Goal: Information Seeking & Learning: Check status

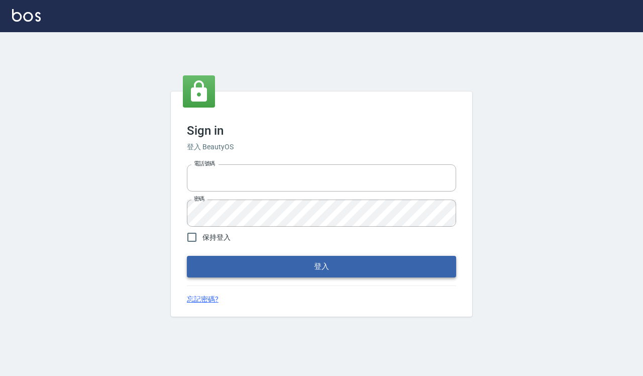
type input "0918733560"
click at [254, 266] on button "登入" at bounding box center [321, 266] width 269 height 21
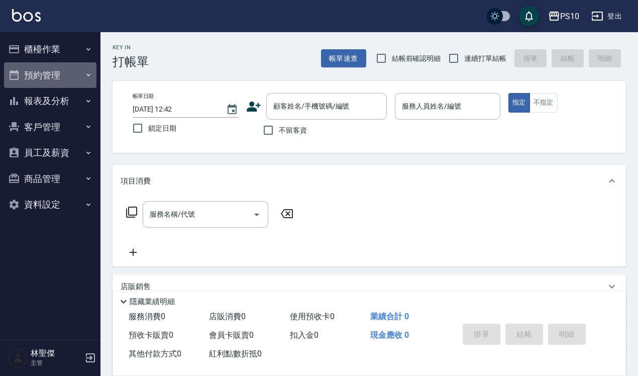
click at [30, 76] on button "預約管理" at bounding box center [50, 75] width 92 height 26
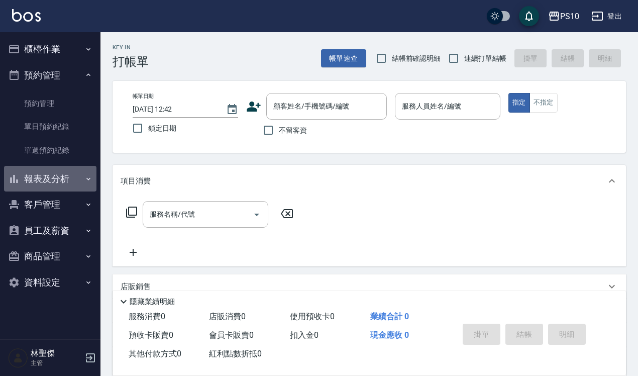
click at [60, 180] on button "報表及分析" at bounding box center [50, 179] width 92 height 26
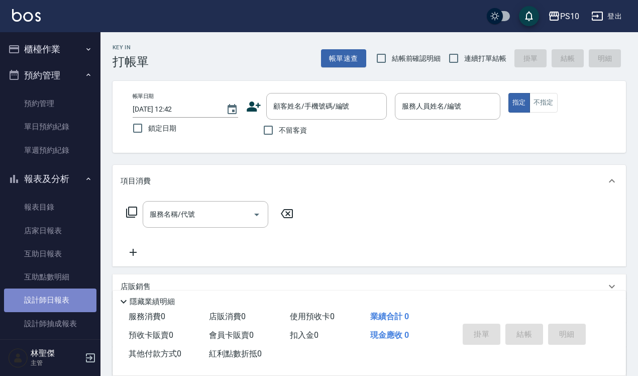
click at [52, 297] on link "設計師日報表" at bounding box center [50, 299] width 92 height 23
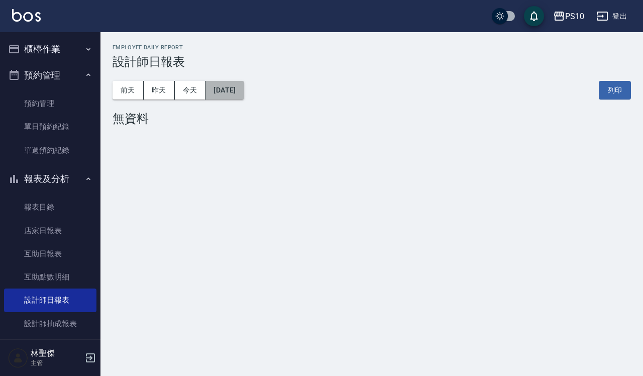
click at [242, 89] on button "[DATE]" at bounding box center [224, 90] width 38 height 19
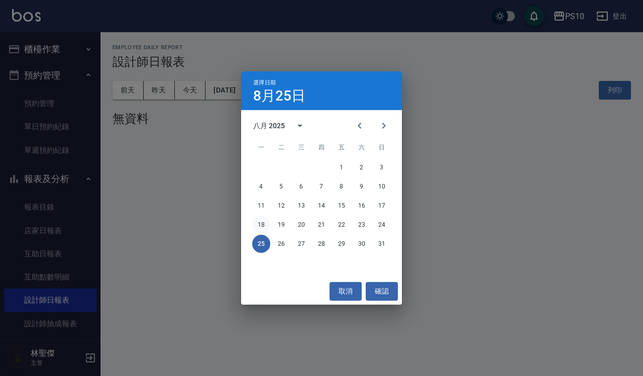
click at [262, 225] on button "18" at bounding box center [261, 225] width 18 height 18
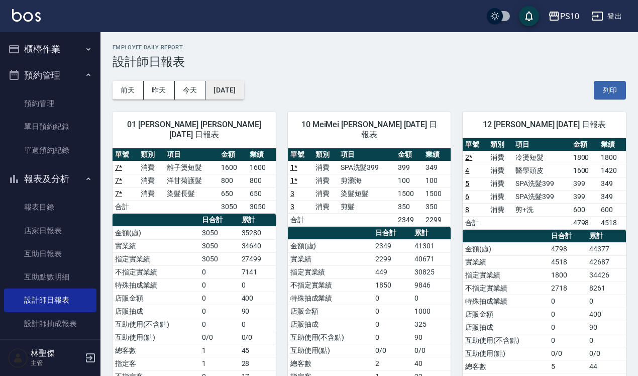
click at [235, 93] on button "[DATE]" at bounding box center [224, 90] width 38 height 19
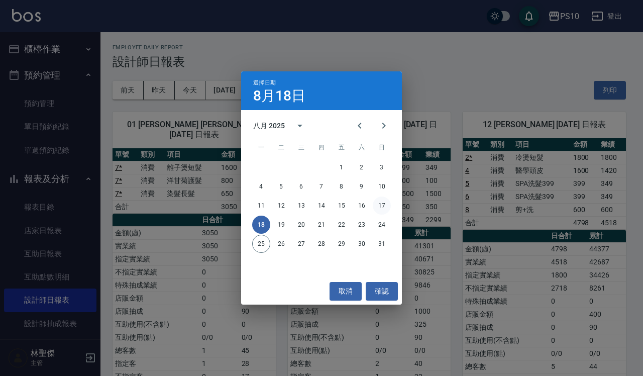
click at [382, 207] on button "17" at bounding box center [382, 205] width 18 height 18
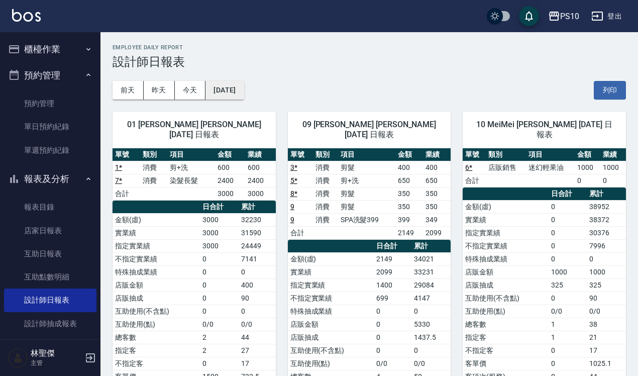
click at [232, 90] on button "[DATE]" at bounding box center [224, 90] width 38 height 19
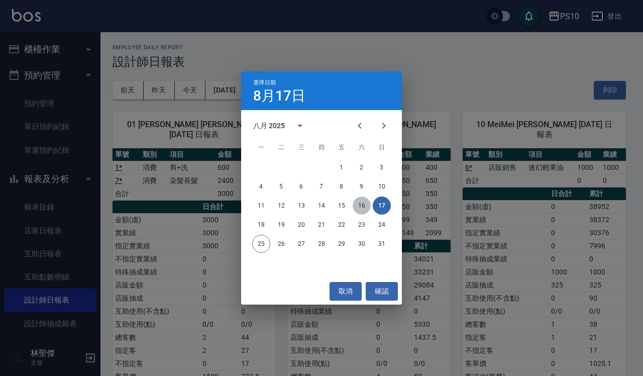
click at [361, 212] on button "16" at bounding box center [362, 205] width 18 height 18
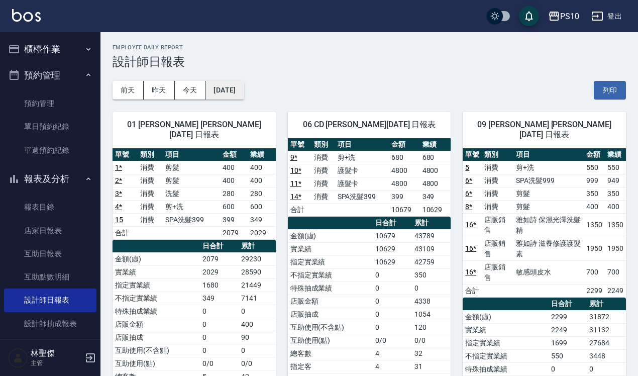
click at [211, 83] on button "[DATE]" at bounding box center [224, 90] width 38 height 19
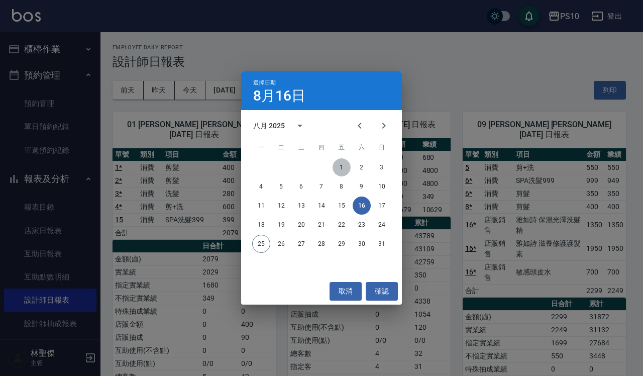
click at [343, 171] on button "1" at bounding box center [342, 167] width 18 height 18
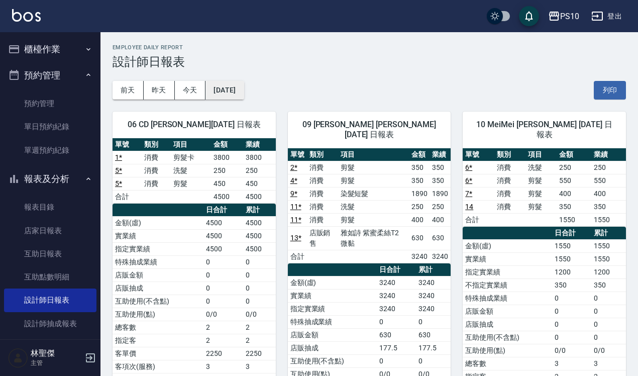
click at [233, 83] on button "[DATE]" at bounding box center [224, 90] width 38 height 19
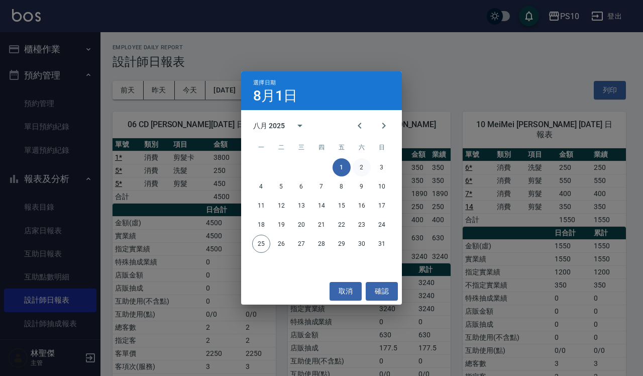
click at [361, 169] on button "2" at bounding box center [362, 167] width 18 height 18
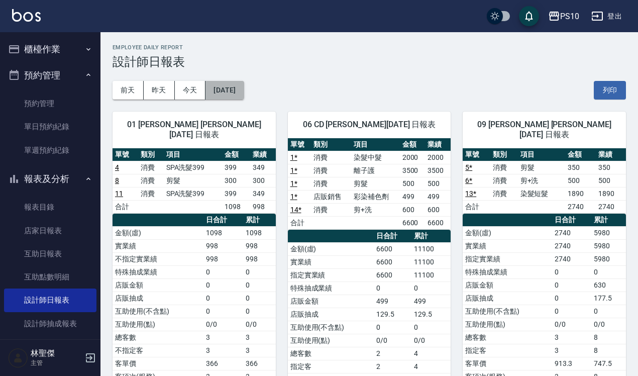
click at [232, 89] on button "[DATE]" at bounding box center [224, 90] width 38 height 19
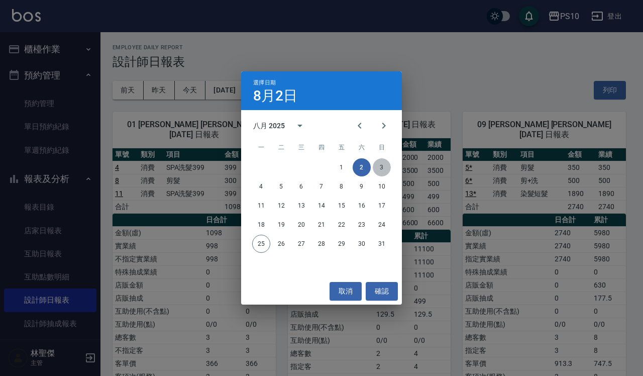
click at [383, 171] on button "3" at bounding box center [382, 167] width 18 height 18
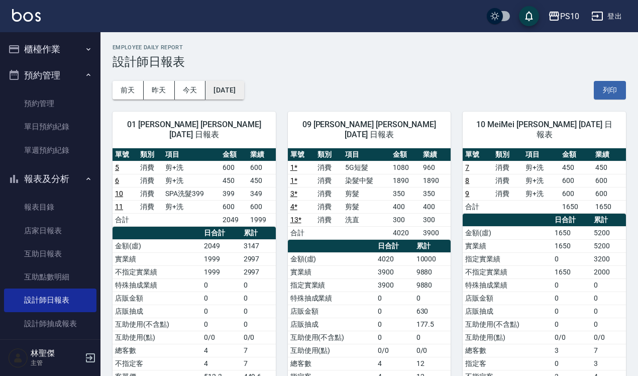
click at [235, 91] on button "[DATE]" at bounding box center [224, 90] width 38 height 19
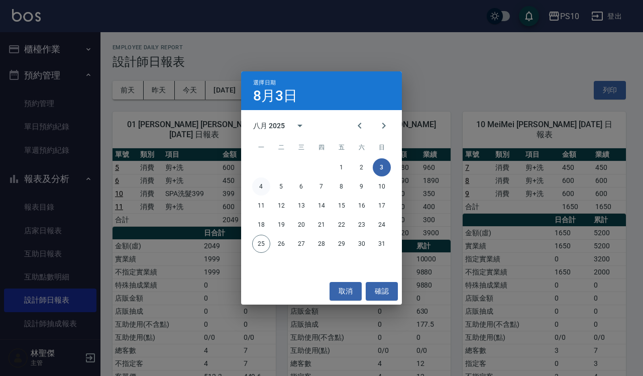
click at [260, 186] on button "4" at bounding box center [261, 186] width 18 height 18
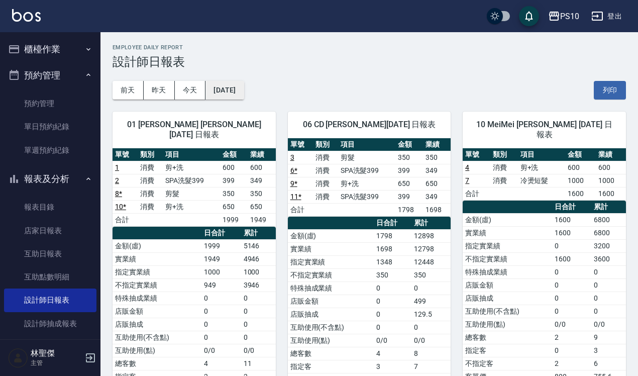
click at [242, 92] on button "[DATE]" at bounding box center [224, 90] width 38 height 19
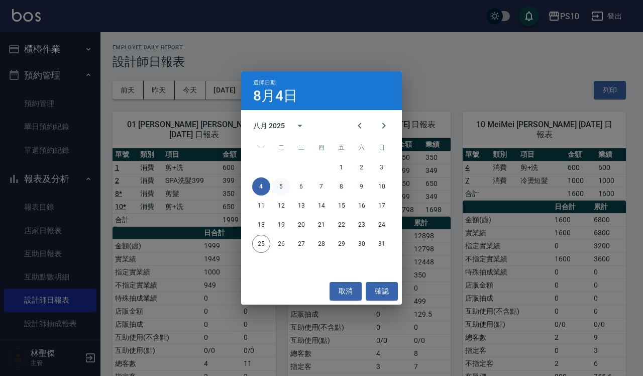
click at [285, 184] on button "5" at bounding box center [281, 186] width 18 height 18
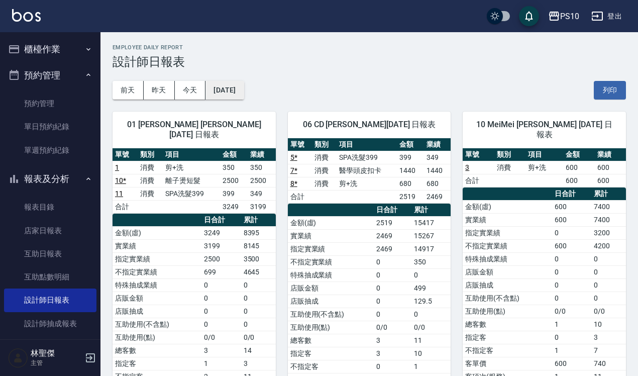
click at [244, 93] on button "[DATE]" at bounding box center [224, 90] width 38 height 19
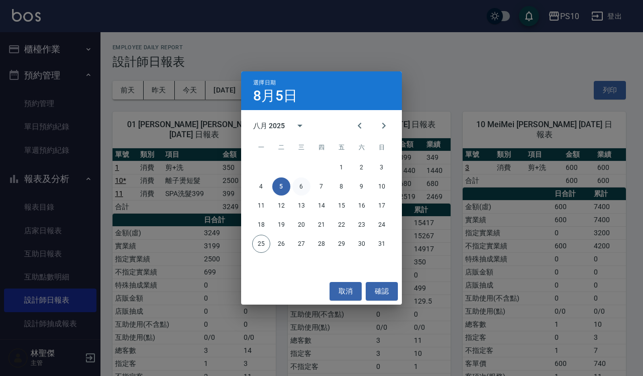
click at [302, 194] on button "6" at bounding box center [301, 186] width 18 height 18
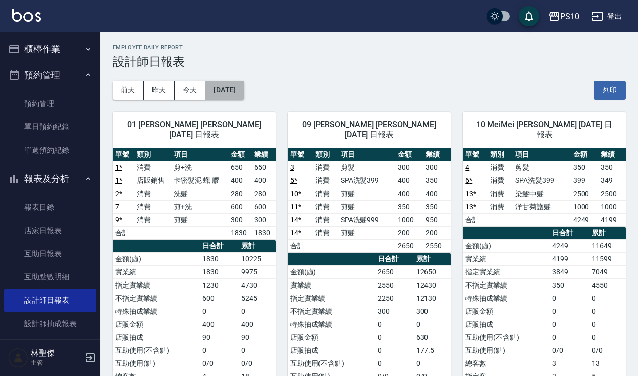
click at [244, 96] on button "[DATE]" at bounding box center [224, 90] width 38 height 19
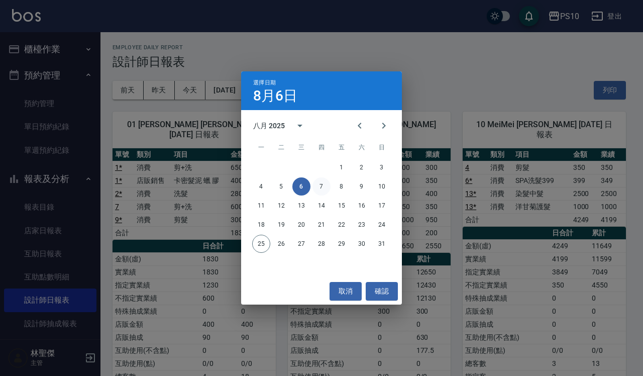
click at [317, 187] on button "7" at bounding box center [321, 186] width 18 height 18
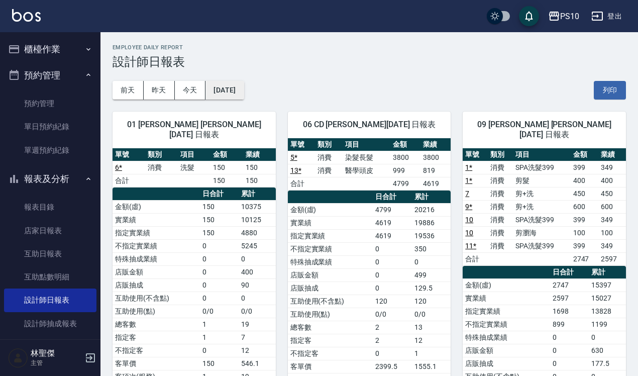
click at [230, 90] on button "[DATE]" at bounding box center [224, 90] width 38 height 19
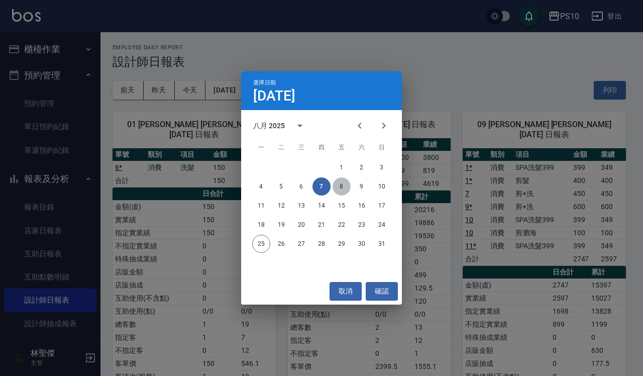
click at [345, 186] on button "8" at bounding box center [342, 186] width 18 height 18
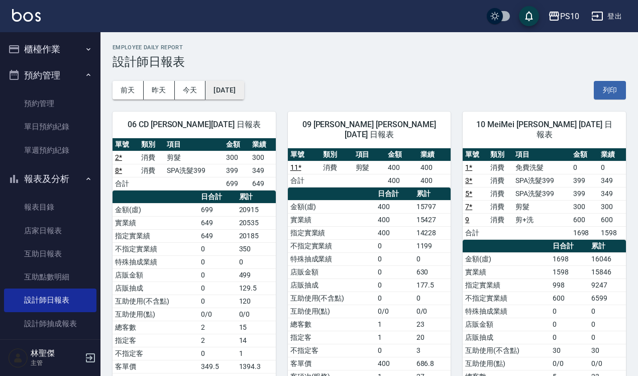
click at [239, 87] on button "[DATE]" at bounding box center [224, 90] width 38 height 19
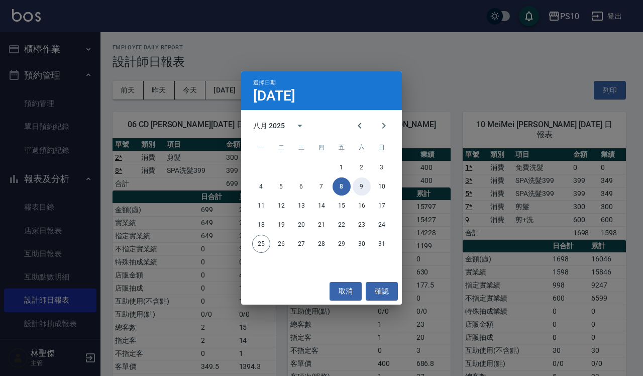
click at [363, 185] on button "9" at bounding box center [362, 186] width 18 height 18
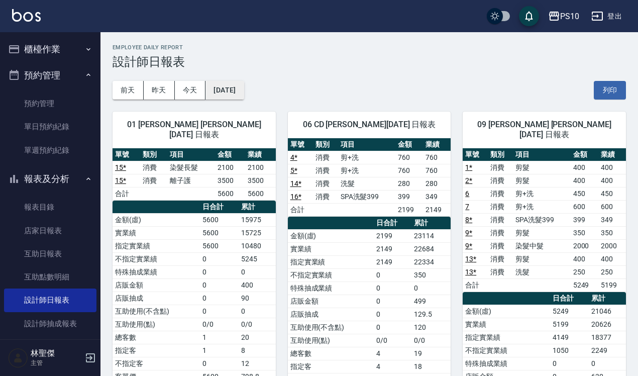
click at [237, 93] on button "[DATE]" at bounding box center [224, 90] width 38 height 19
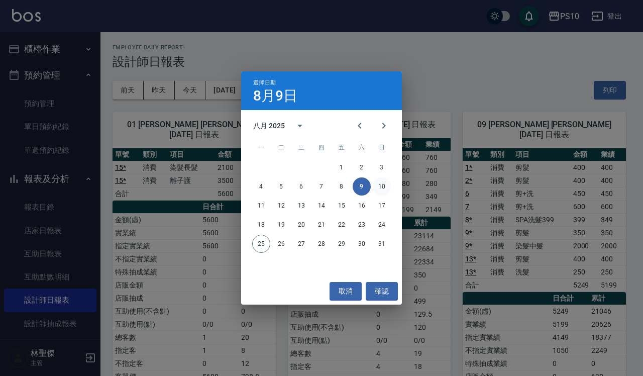
click at [385, 186] on button "10" at bounding box center [382, 186] width 18 height 18
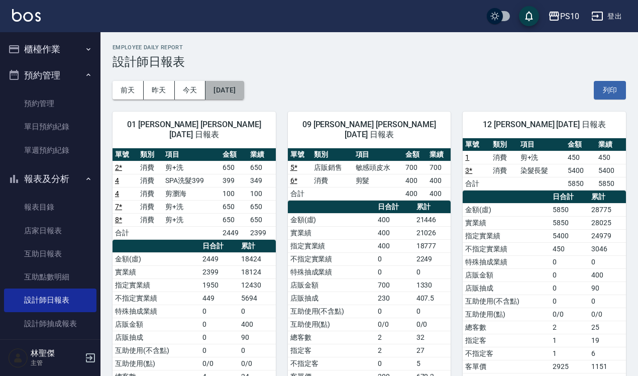
click at [218, 89] on button "[DATE]" at bounding box center [224, 90] width 38 height 19
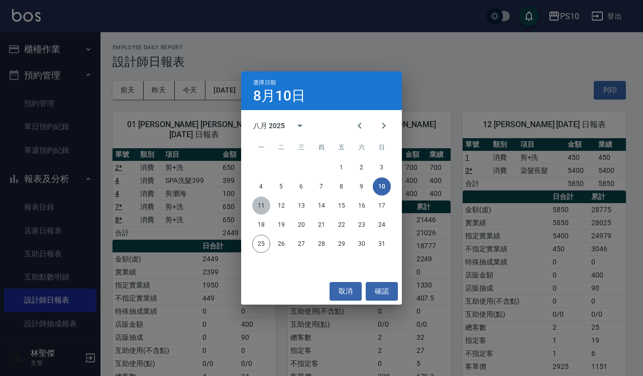
click at [259, 202] on button "11" at bounding box center [261, 205] width 18 height 18
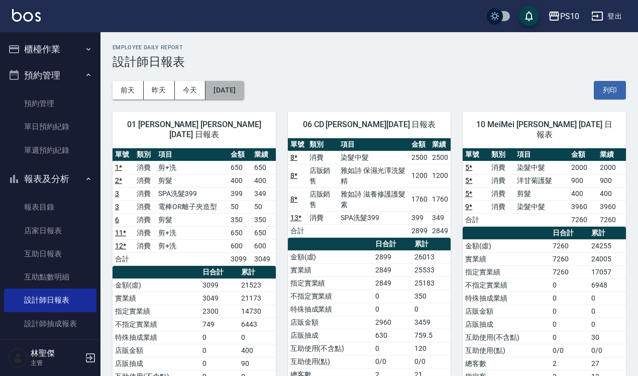
click at [223, 92] on button "[DATE]" at bounding box center [224, 90] width 38 height 19
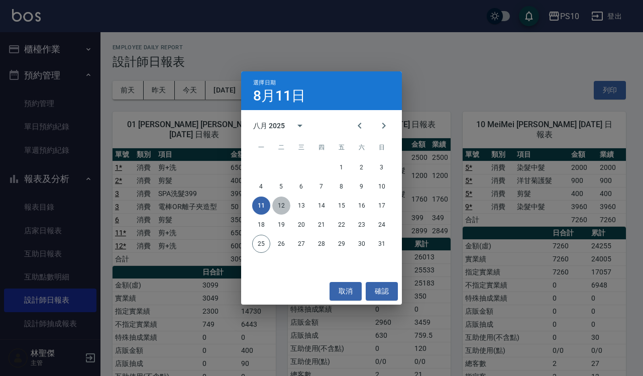
click at [282, 202] on button "12" at bounding box center [281, 205] width 18 height 18
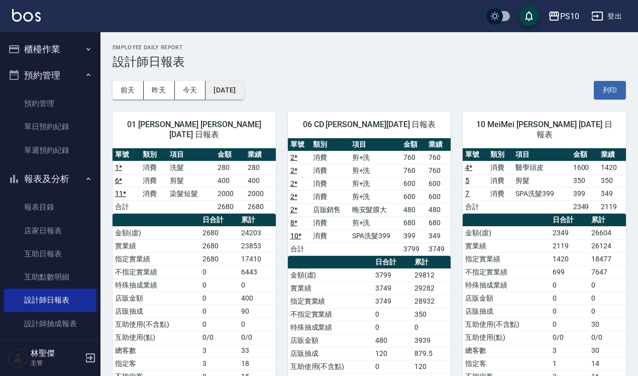
click at [225, 90] on button "[DATE]" at bounding box center [224, 90] width 38 height 19
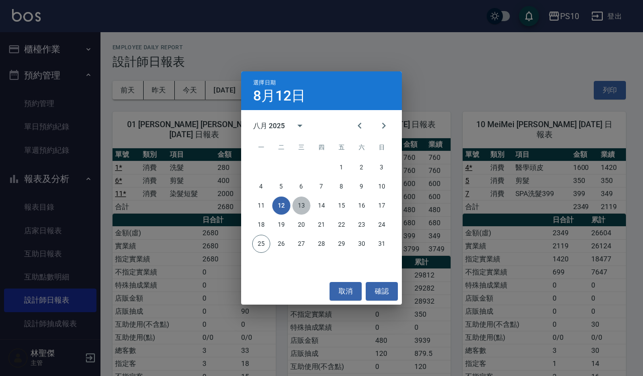
click at [306, 201] on button "13" at bounding box center [301, 205] width 18 height 18
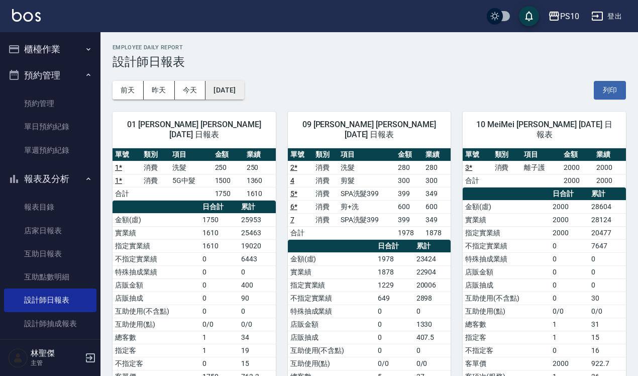
click at [244, 91] on button "[DATE]" at bounding box center [224, 90] width 38 height 19
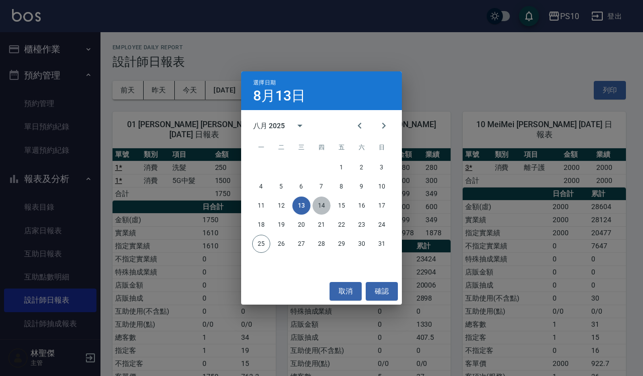
click at [319, 202] on button "14" at bounding box center [321, 205] width 18 height 18
